Goal: Communication & Community: Participate in discussion

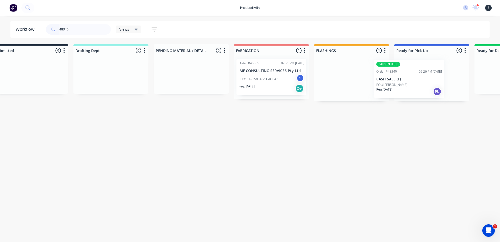
scroll to position [0, 23]
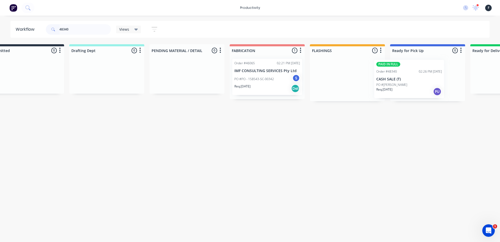
drag, startPoint x: 359, startPoint y: 88, endPoint x: 400, endPoint y: 89, distance: 40.9
click at [400, 89] on div "Submitted 0 Sort By Created date Required date Order number Customer name Most …" at bounding box center [408, 72] width 869 height 57
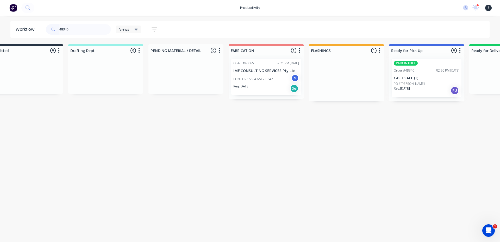
type input "48340"
click at [415, 84] on div at bounding box center [426, 78] width 75 height 47
click at [440, 86] on div "Req. 07/10/25 PU" at bounding box center [427, 90] width 66 height 9
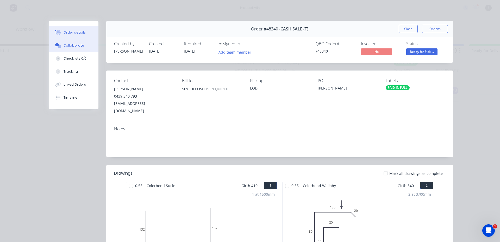
click at [84, 48] on button "Collaborate" at bounding box center [73, 45] width 49 height 13
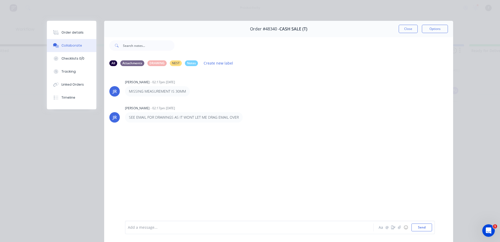
click at [172, 230] on div at bounding box center [242, 227] width 228 height 5
click at [419, 33] on div "Close Options" at bounding box center [423, 29] width 49 height 8
click at [414, 32] on button "Close" at bounding box center [408, 29] width 19 height 8
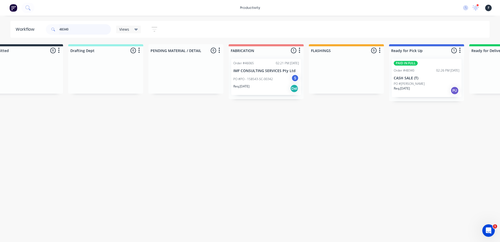
click at [88, 28] on input "48340" at bounding box center [85, 29] width 52 height 10
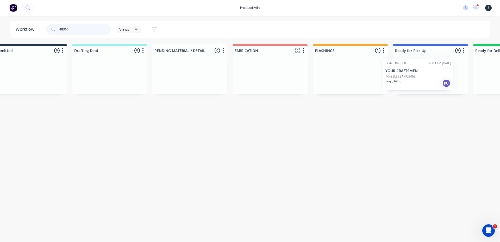
drag, startPoint x: 356, startPoint y: 85, endPoint x: 407, endPoint y: 85, distance: 51.3
click at [406, 85] on div "Submitted 0 Sort By Created date Required date Order number Customer name Most …" at bounding box center [411, 69] width 869 height 50
type input "48360"
click at [427, 80] on div at bounding box center [429, 75] width 75 height 40
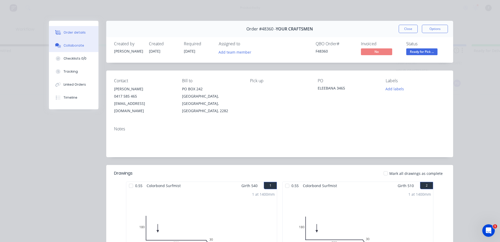
click at [78, 44] on div "Collaborate" at bounding box center [74, 45] width 21 height 5
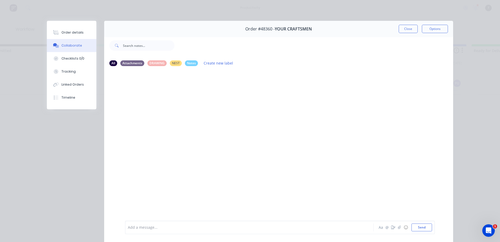
click at [151, 223] on div "Add a message... Aa @ ☺ Send" at bounding box center [280, 228] width 310 height 14
click at [150, 232] on div "Add a message... Aa @ ☺ Send" at bounding box center [280, 228] width 310 height 14
click at [150, 231] on div "Add a message..." at bounding box center [242, 228] width 228 height 8
click at [408, 30] on button "Close" at bounding box center [408, 29] width 19 height 8
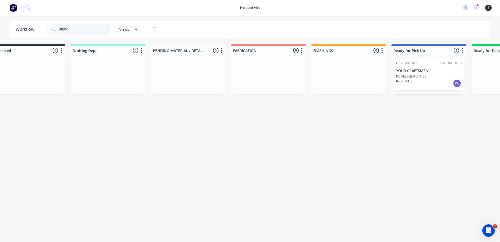
click at [94, 28] on input "48360" at bounding box center [85, 29] width 52 height 10
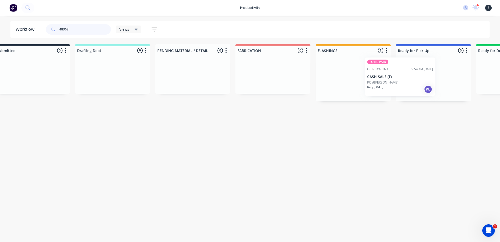
scroll to position [0, 18]
drag, startPoint x: 361, startPoint y: 86, endPoint x: 394, endPoint y: 84, distance: 32.9
click at [394, 84] on div "Submitted 0 Sort By Created date Required date Order number Customer name Most …" at bounding box center [412, 72] width 869 height 57
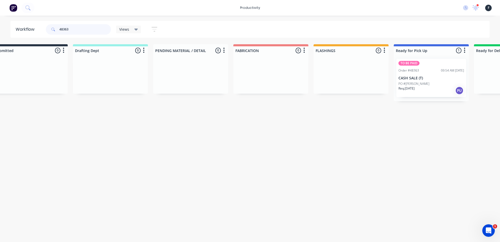
type input "48363"
click at [405, 84] on p "PO #[PERSON_NAME]" at bounding box center [414, 84] width 31 height 5
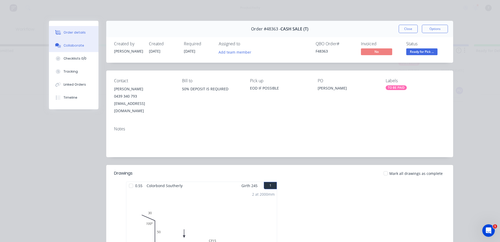
click at [52, 52] on button "Collaborate" at bounding box center [73, 45] width 49 height 13
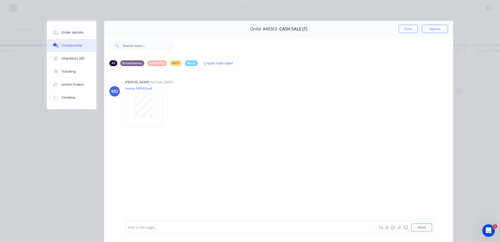
click at [150, 229] on div at bounding box center [242, 227] width 228 height 5
